Goal: Navigation & Orientation: Go to known website

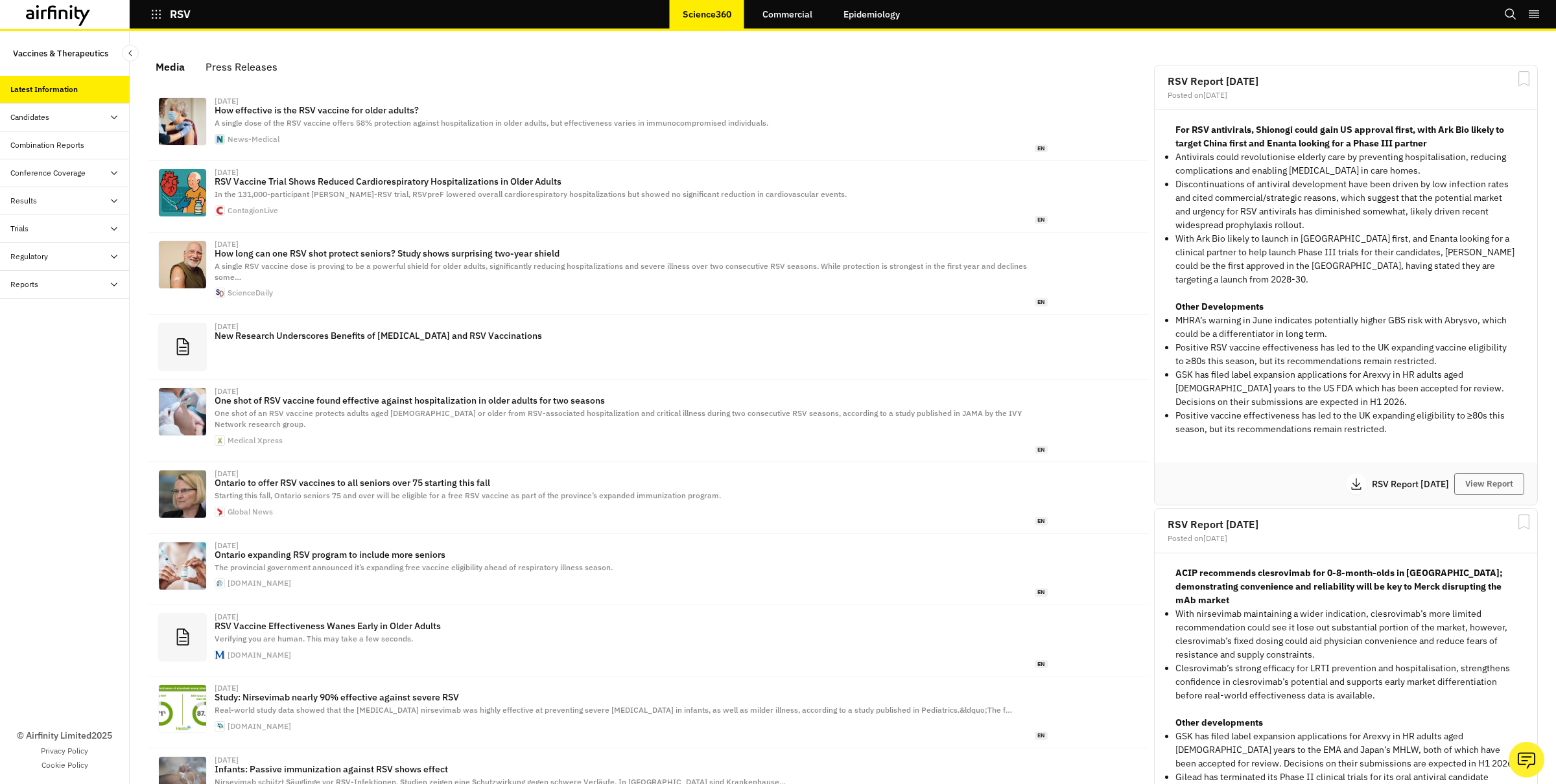
scroll to position [782, 389]
click at [156, 15] on icon "button" at bounding box center [156, 14] width 9 height 9
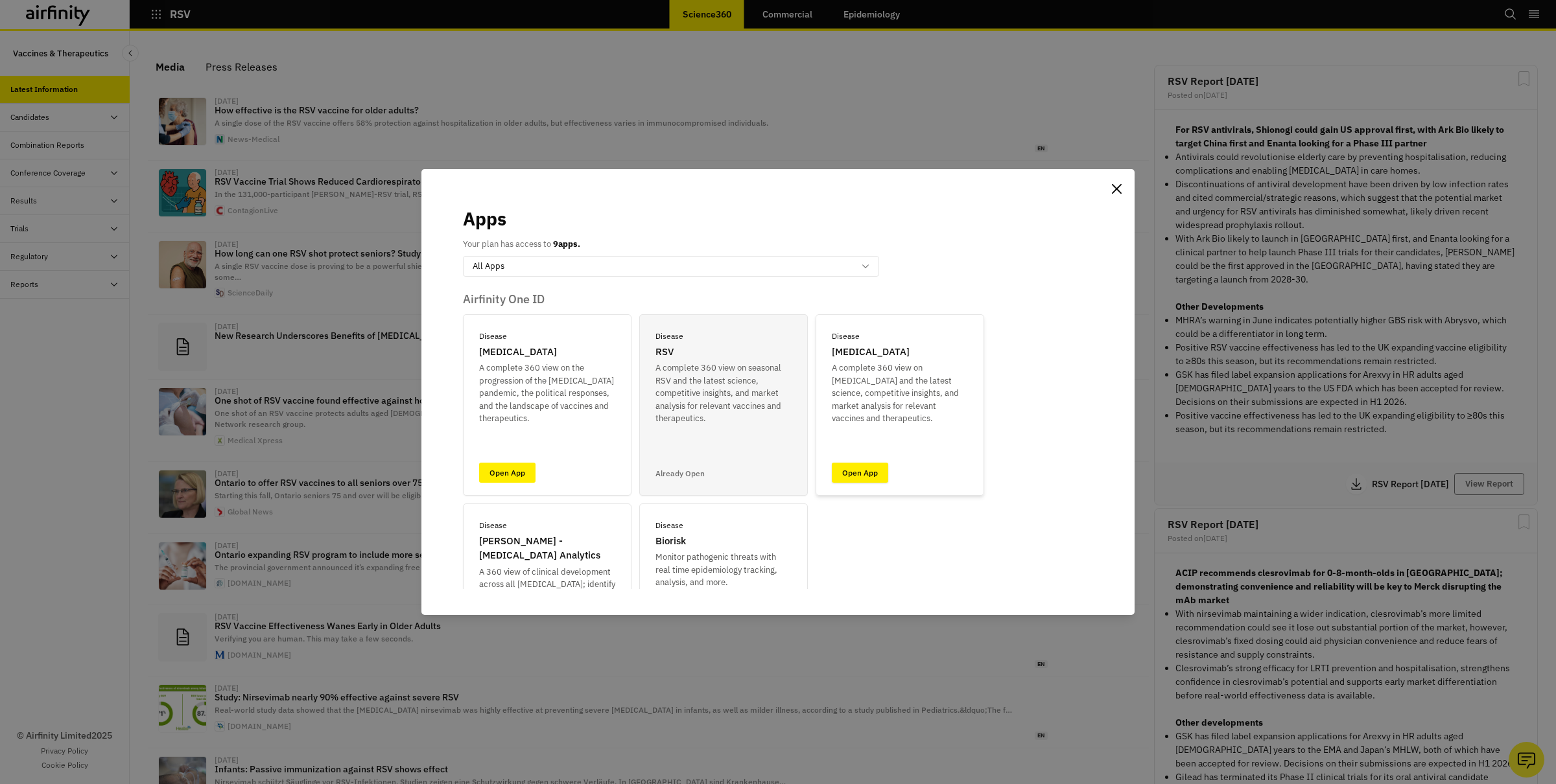
click at [853, 474] on link "Open App" at bounding box center [859, 472] width 56 height 20
